Goal: Check status: Check status

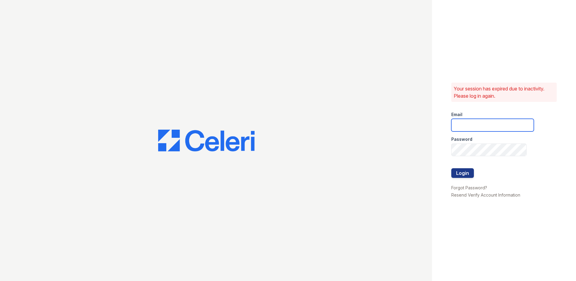
click at [461, 124] on input "email" at bounding box center [493, 125] width 83 height 13
type input "[EMAIL_ADDRESS][DOMAIN_NAME]"
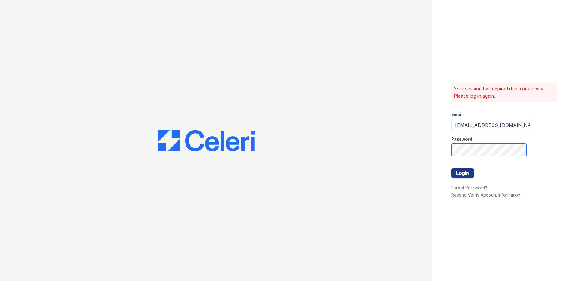
click at [452, 168] on button "Login" at bounding box center [463, 173] width 23 height 10
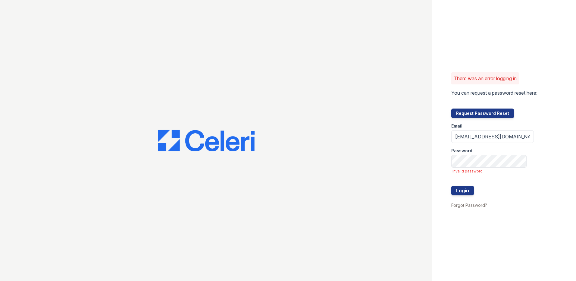
click at [469, 173] on span "invalid password" at bounding box center [493, 171] width 81 height 5
click at [473, 170] on span "invalid password" at bounding box center [493, 171] width 81 height 5
click at [473, 169] on span "invalid password" at bounding box center [493, 171] width 81 height 5
click at [452, 186] on button "Login" at bounding box center [463, 191] width 23 height 10
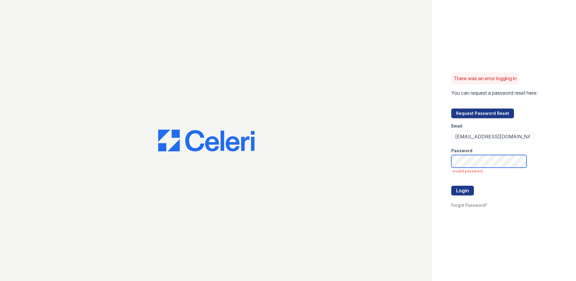
click at [452, 186] on button "Login" at bounding box center [463, 191] width 23 height 10
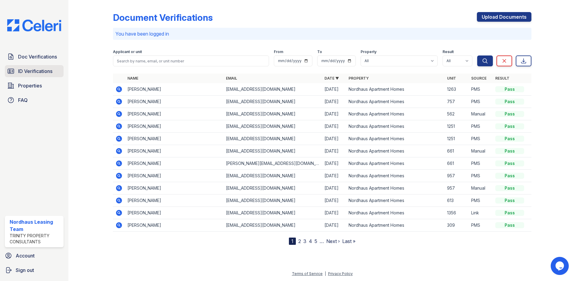
click at [50, 71] on span "ID Verifications" at bounding box center [35, 71] width 34 height 7
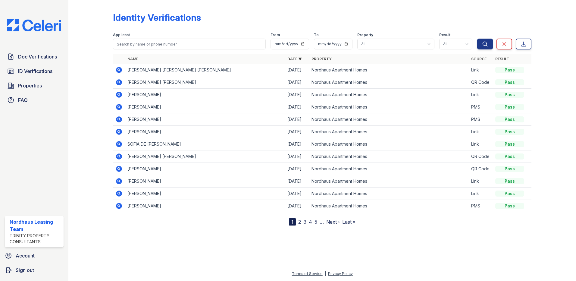
click at [121, 70] on icon at bounding box center [119, 70] width 6 height 6
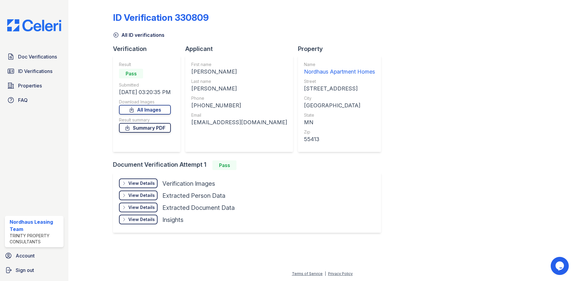
click at [146, 128] on link "Summary PDF" at bounding box center [145, 128] width 52 height 10
click at [168, 107] on link "All Images" at bounding box center [145, 110] width 52 height 10
click at [140, 133] on div "Result Pass Submitted 09/30/25 03:20:35 PM Download Images All Images Result su…" at bounding box center [145, 103] width 52 height 84
click at [141, 130] on link "Summary PDF" at bounding box center [145, 128] width 52 height 10
click at [26, 68] on span "ID Verifications" at bounding box center [35, 71] width 34 height 7
